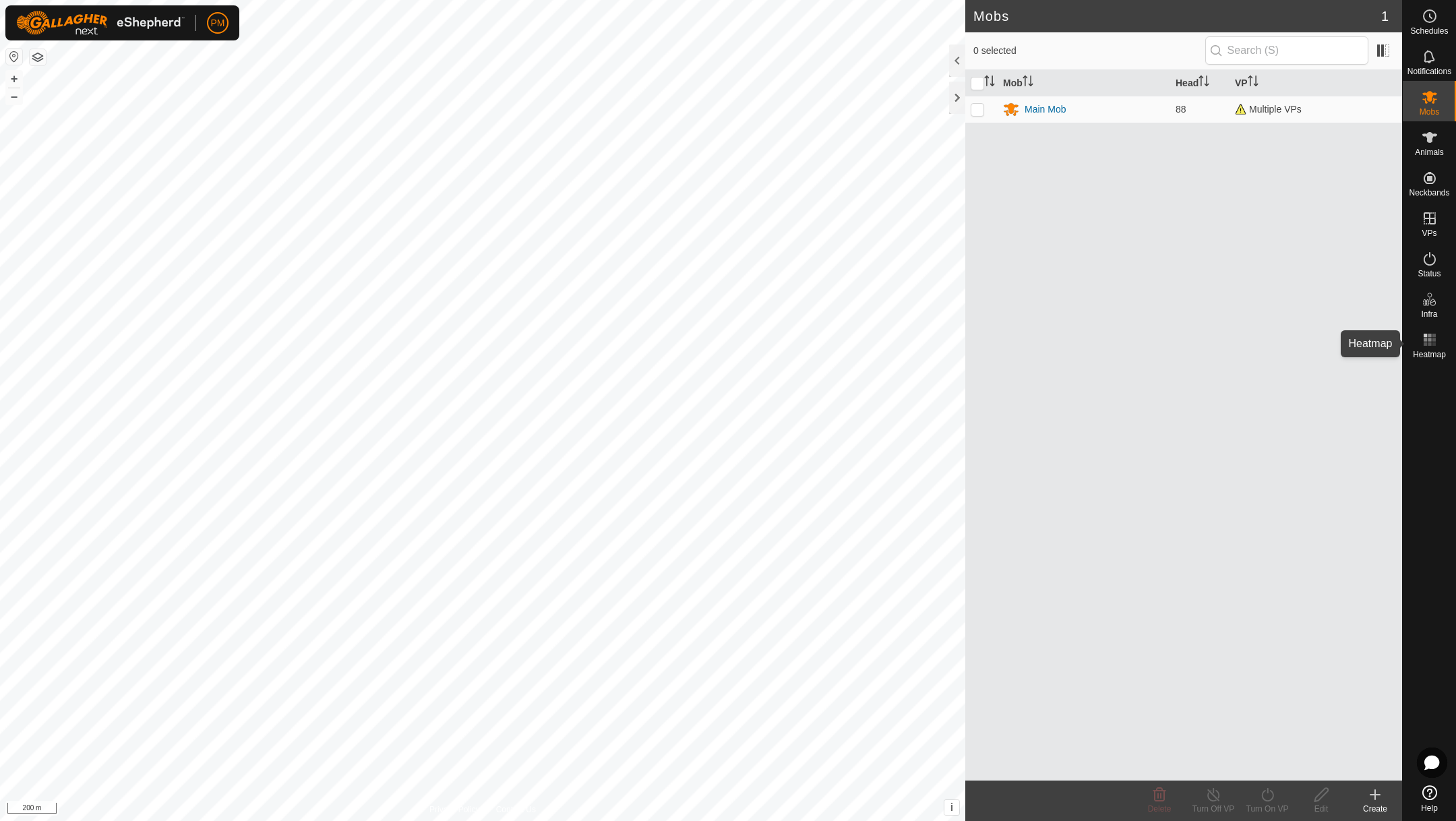
click at [1429, 340] on rect at bounding box center [1430, 339] width 3 height 3
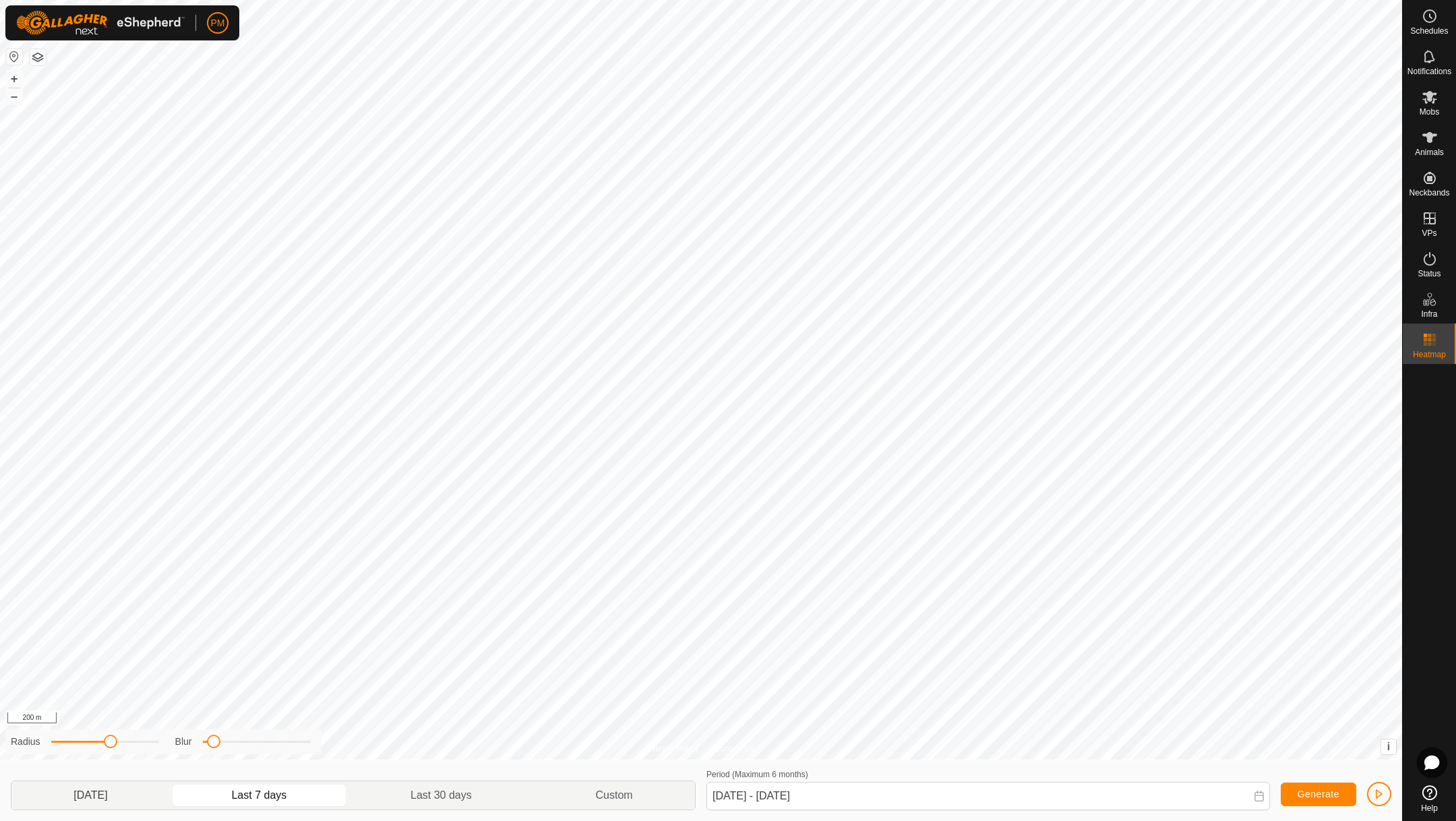
click at [117, 790] on p-togglebutton "[DATE]" at bounding box center [90, 795] width 158 height 28
click at [435, 794] on p-togglebutton "Last 30 days" at bounding box center [441, 795] width 185 height 28
type input "[DATE] - [DATE]"
click at [1298, 789] on span "Generate" at bounding box center [1318, 794] width 42 height 11
click at [1377, 789] on span "button" at bounding box center [1379, 794] width 11 height 11
